Goal: Information Seeking & Learning: Understand process/instructions

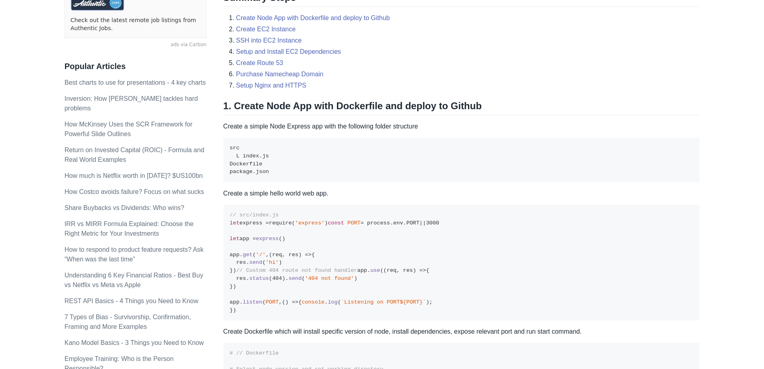
scroll to position [241, 0]
drag, startPoint x: 276, startPoint y: 108, endPoint x: 329, endPoint y: 107, distance: 53.4
click at [329, 107] on h2 "1. Create Node App with Dockerfile and deploy to Github" at bounding box center [462, 106] width 477 height 15
click at [384, 114] on h2 "1. Create Node App with Dockerfile and deploy to Github" at bounding box center [462, 106] width 477 height 15
drag, startPoint x: 332, startPoint y: 107, endPoint x: 370, endPoint y: 106, distance: 38.1
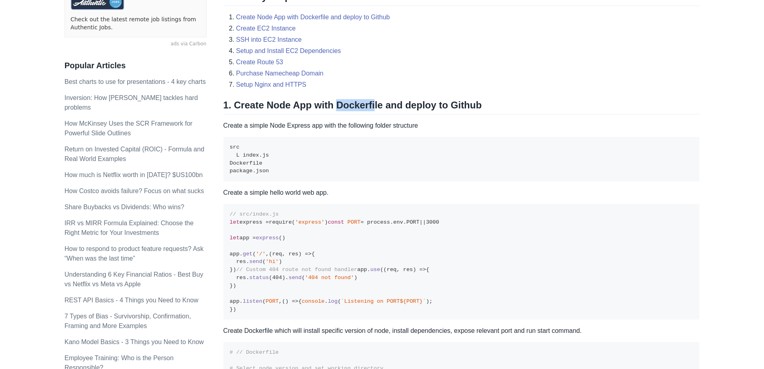
click at [370, 106] on h2 "1. Create Node App with Dockerfile and deploy to Github" at bounding box center [462, 106] width 477 height 15
click at [401, 111] on h2 "1. Create Node App with Dockerfile and deploy to Github" at bounding box center [462, 106] width 477 height 15
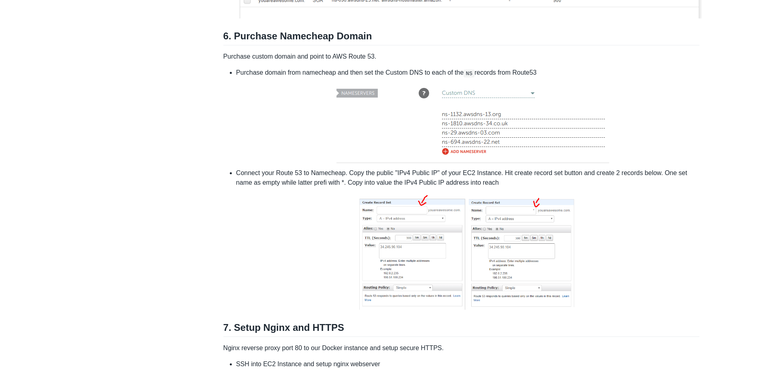
scroll to position [2167, 0]
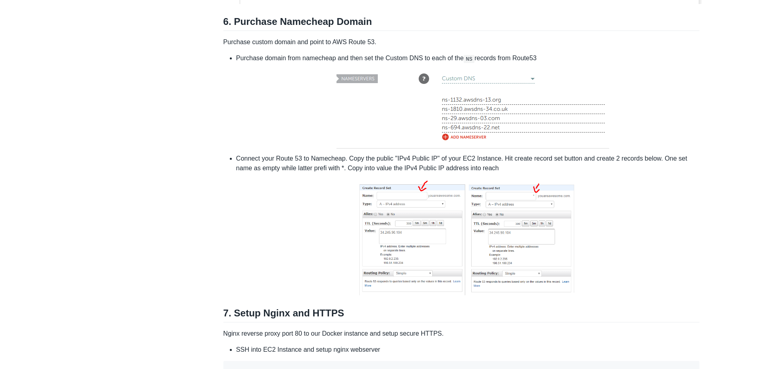
click at [285, 152] on li "Purchase domain from namecheap and then set the Custom DNS to each of the NS re…" at bounding box center [468, 102] width 464 height 98
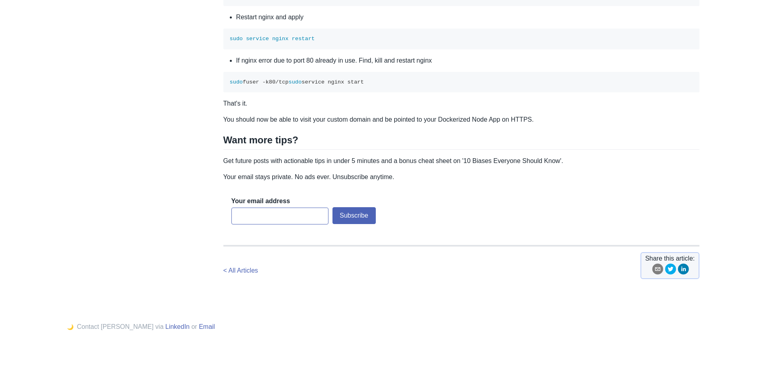
scroll to position [2809, 0]
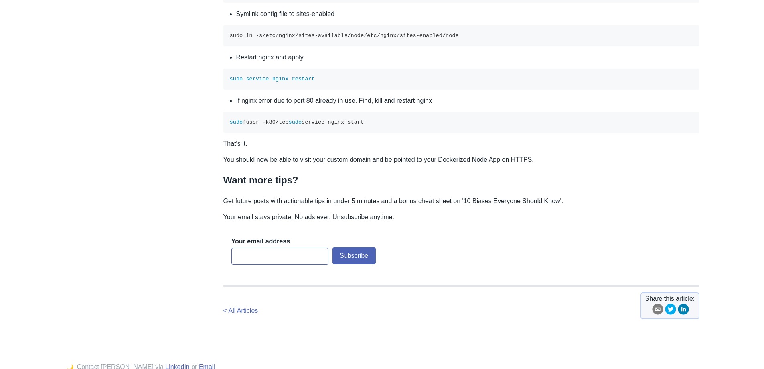
drag, startPoint x: 191, startPoint y: 299, endPoint x: 205, endPoint y: 296, distance: 14.1
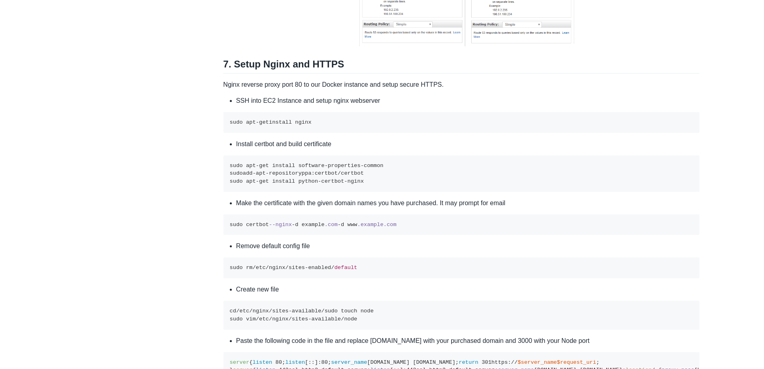
scroll to position [2295, 0]
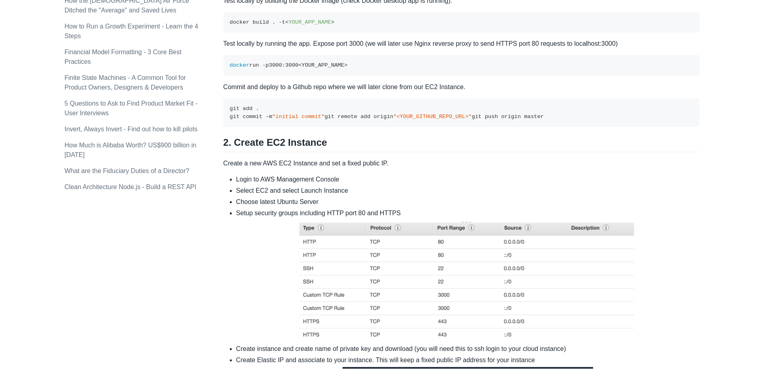
scroll to position [689, 0]
